Goal: Task Accomplishment & Management: Manage account settings

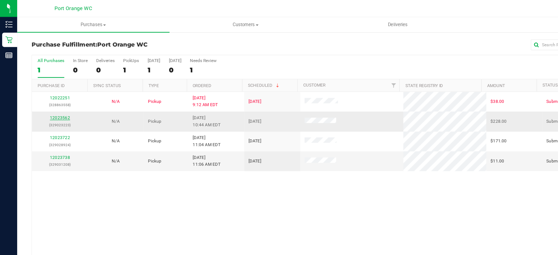
click at [43, 88] on link "12023562" at bounding box center [45, 89] width 15 height 4
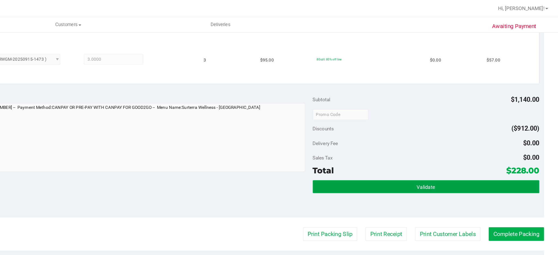
click at [446, 139] on button "Validate" at bounding box center [458, 142] width 172 height 10
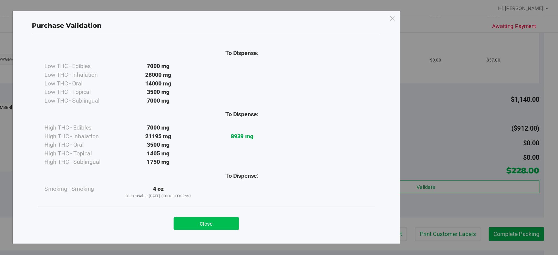
click at [298, 168] on button "Close" at bounding box center [291, 170] width 50 height 10
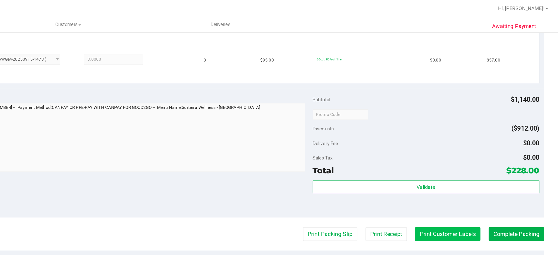
click at [467, 176] on button "Print Customer Labels" at bounding box center [474, 178] width 50 height 10
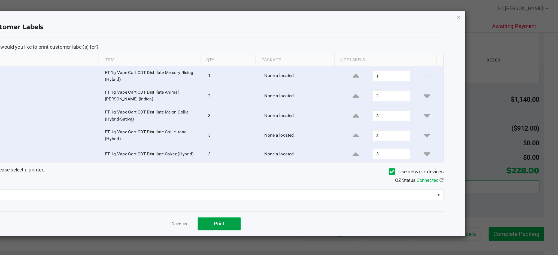
click at [299, 172] on span "Print" at bounding box center [301, 170] width 8 height 4
click at [483, 11] on icon "button" at bounding box center [482, 13] width 4 height 7
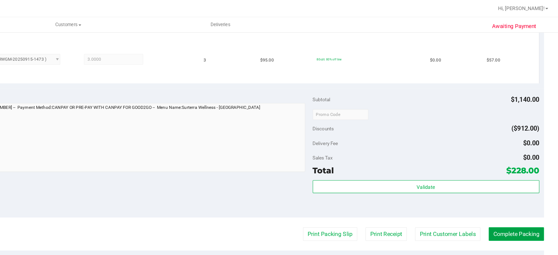
click at [524, 177] on button "Complete Packing" at bounding box center [526, 178] width 42 height 10
